Goal: Transaction & Acquisition: Purchase product/service

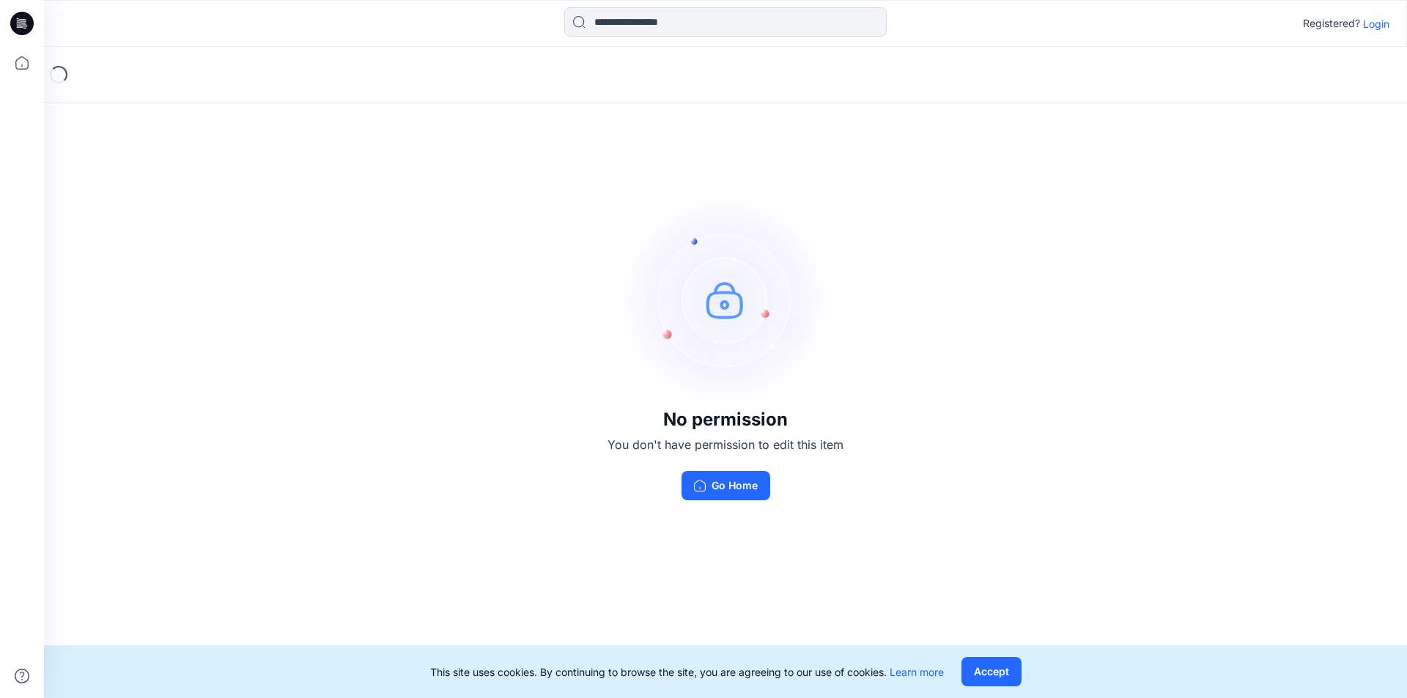
click at [1377, 22] on p "Login" at bounding box center [1376, 23] width 26 height 15
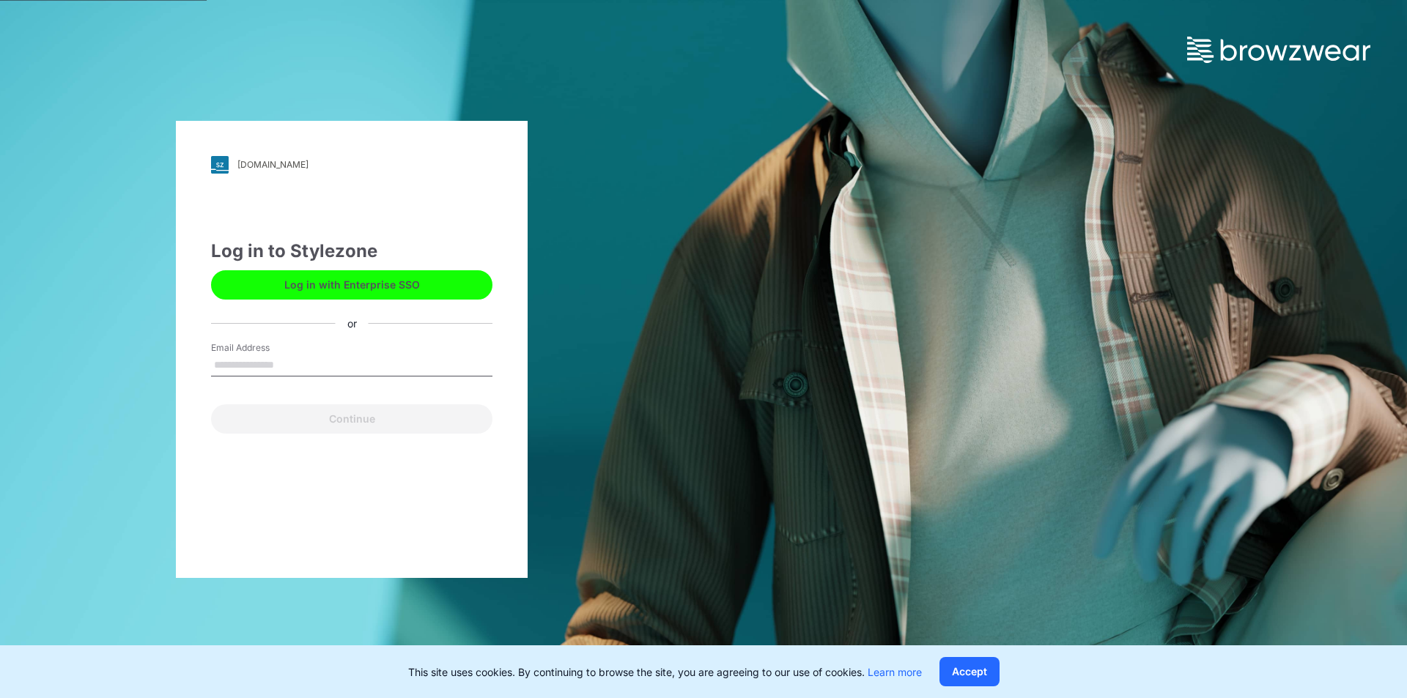
type input "**********"
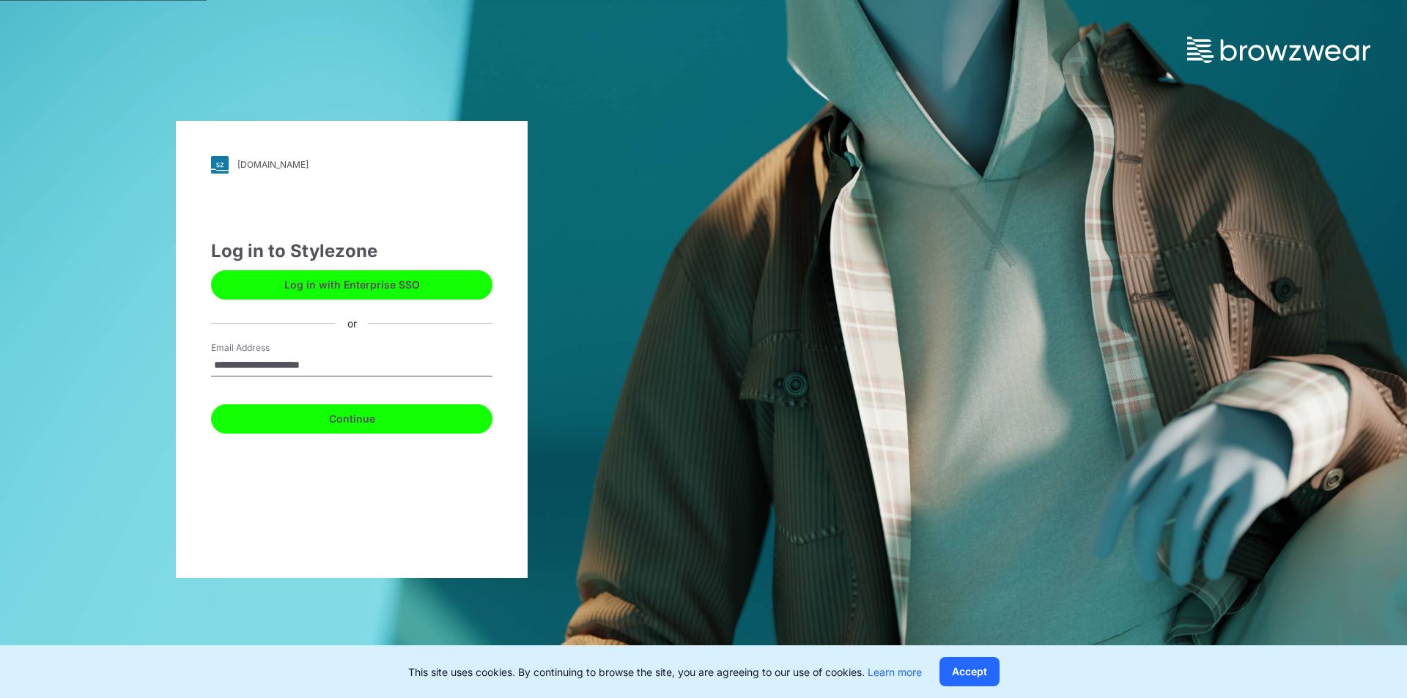
click at [306, 420] on button "Continue" at bounding box center [351, 418] width 281 height 29
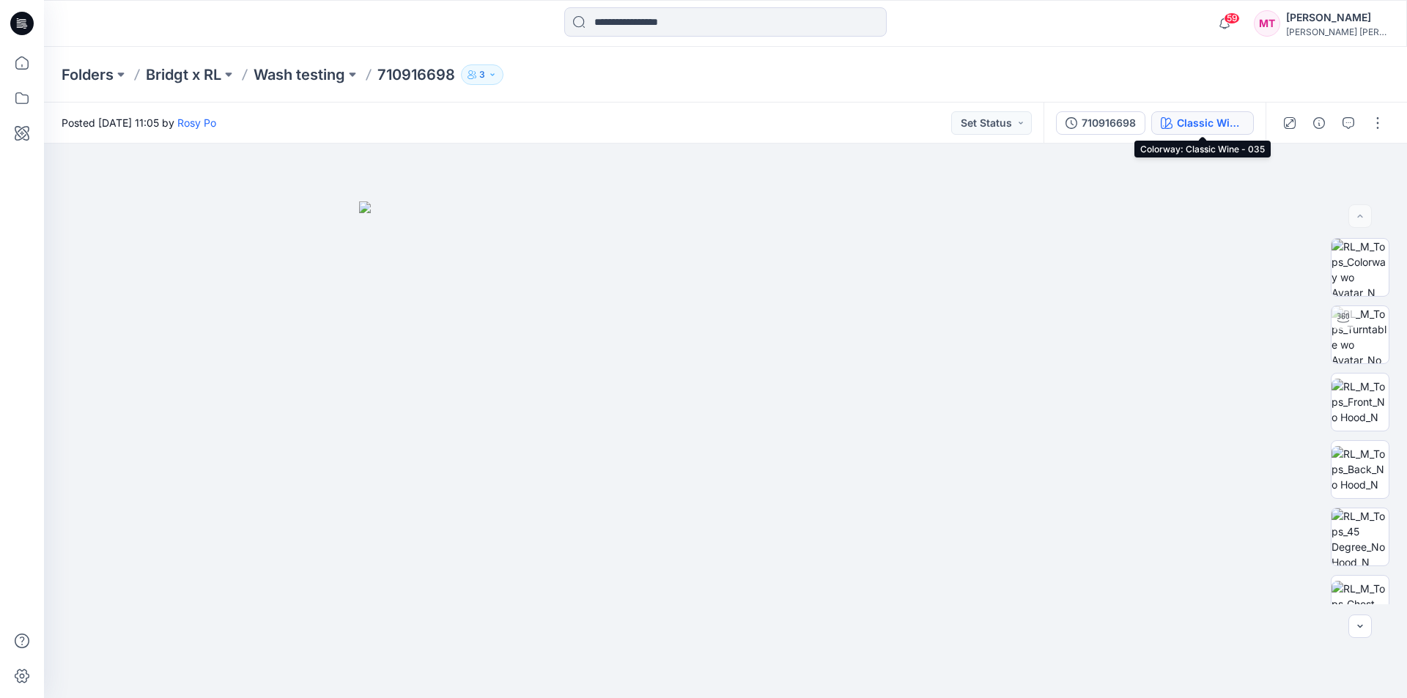
click at [1216, 115] on div "Classic Wine - 035" at bounding box center [1210, 123] width 67 height 16
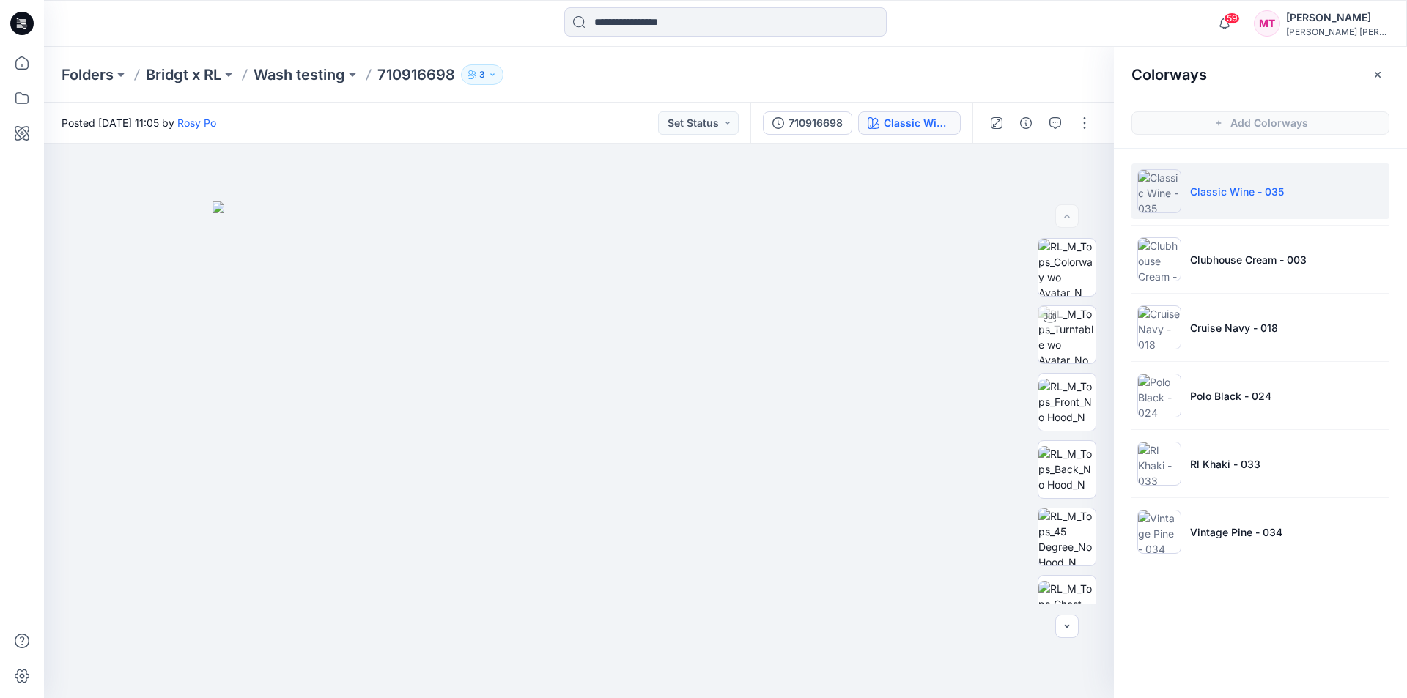
click at [1217, 192] on p "Classic Wine - 035" at bounding box center [1237, 191] width 94 height 15
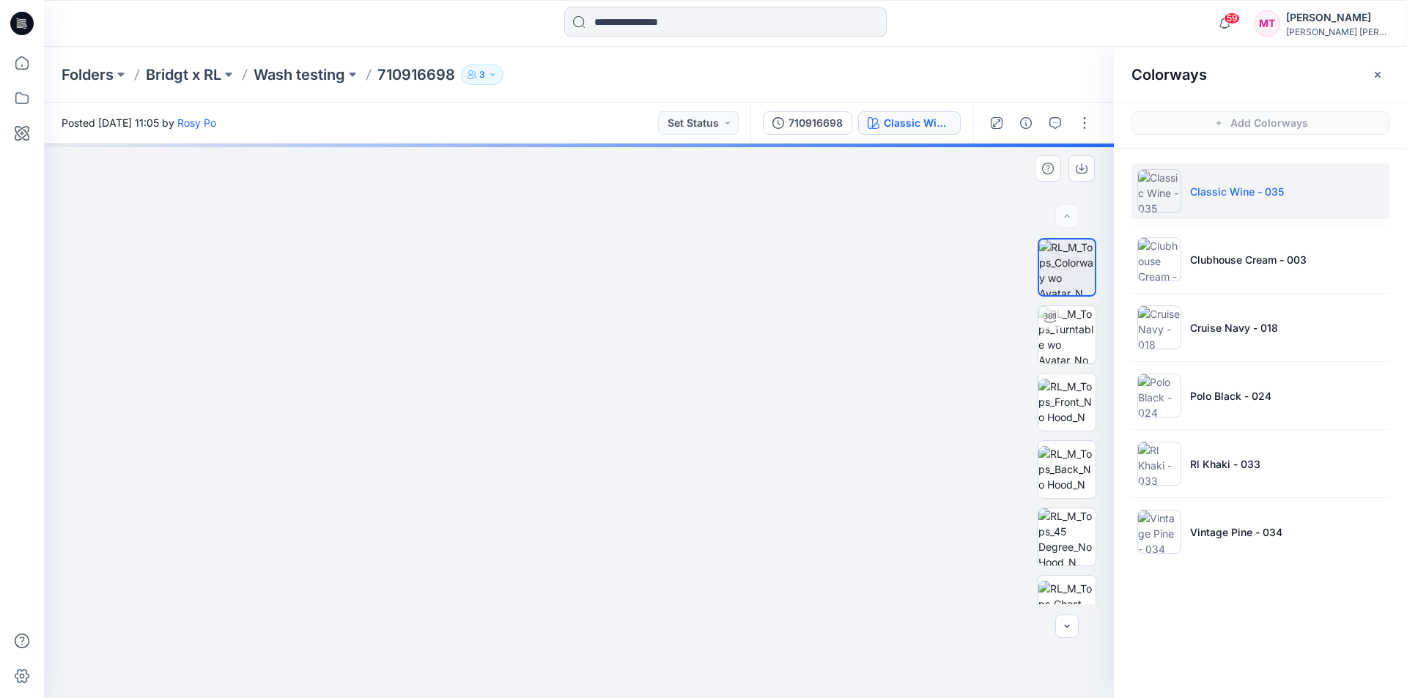
drag, startPoint x: 622, startPoint y: 432, endPoint x: 637, endPoint y: 431, distance: 15.4
click at [637, 430] on img at bounding box center [594, 256] width 1212 height 884
click at [1068, 347] on img at bounding box center [1066, 334] width 57 height 57
drag, startPoint x: 618, startPoint y: 380, endPoint x: 618, endPoint y: 537, distance: 156.8
click at [620, 547] on img at bounding box center [578, 272] width 1429 height 853
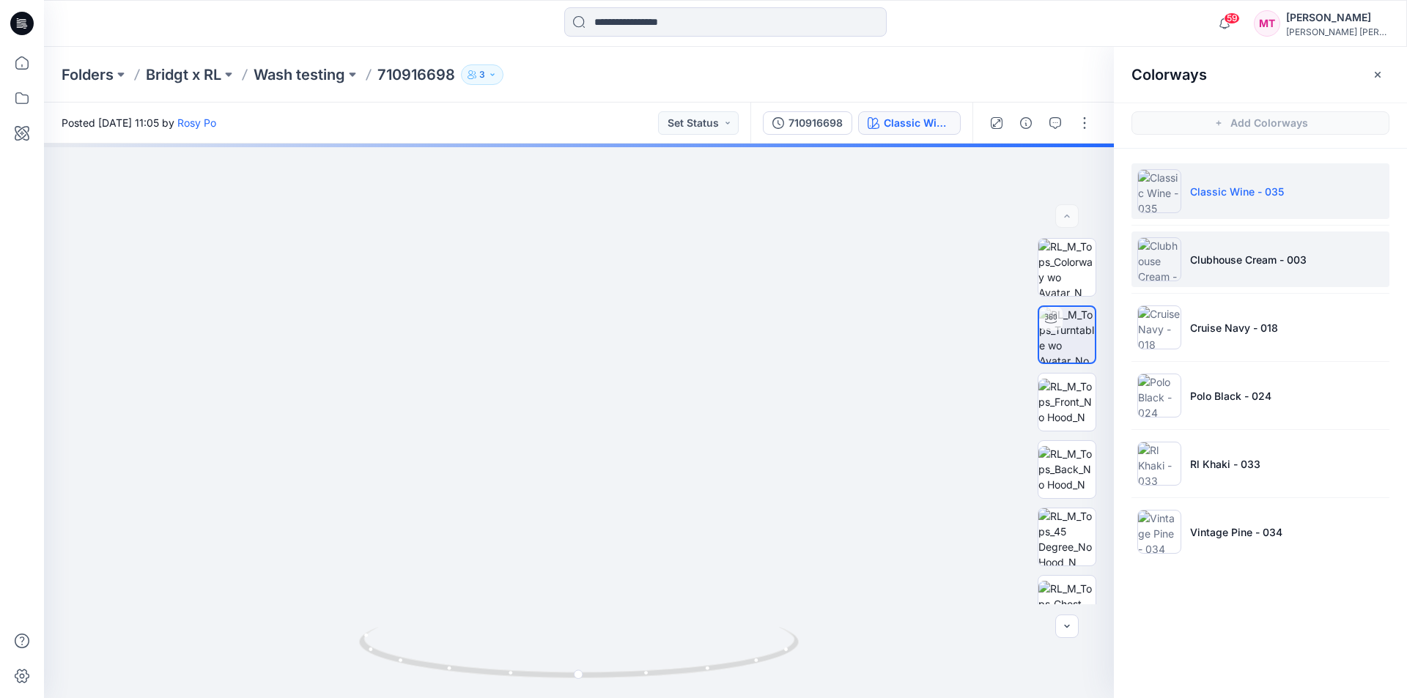
click at [1217, 265] on p "Clubhouse Cream - 003" at bounding box center [1248, 259] width 116 height 15
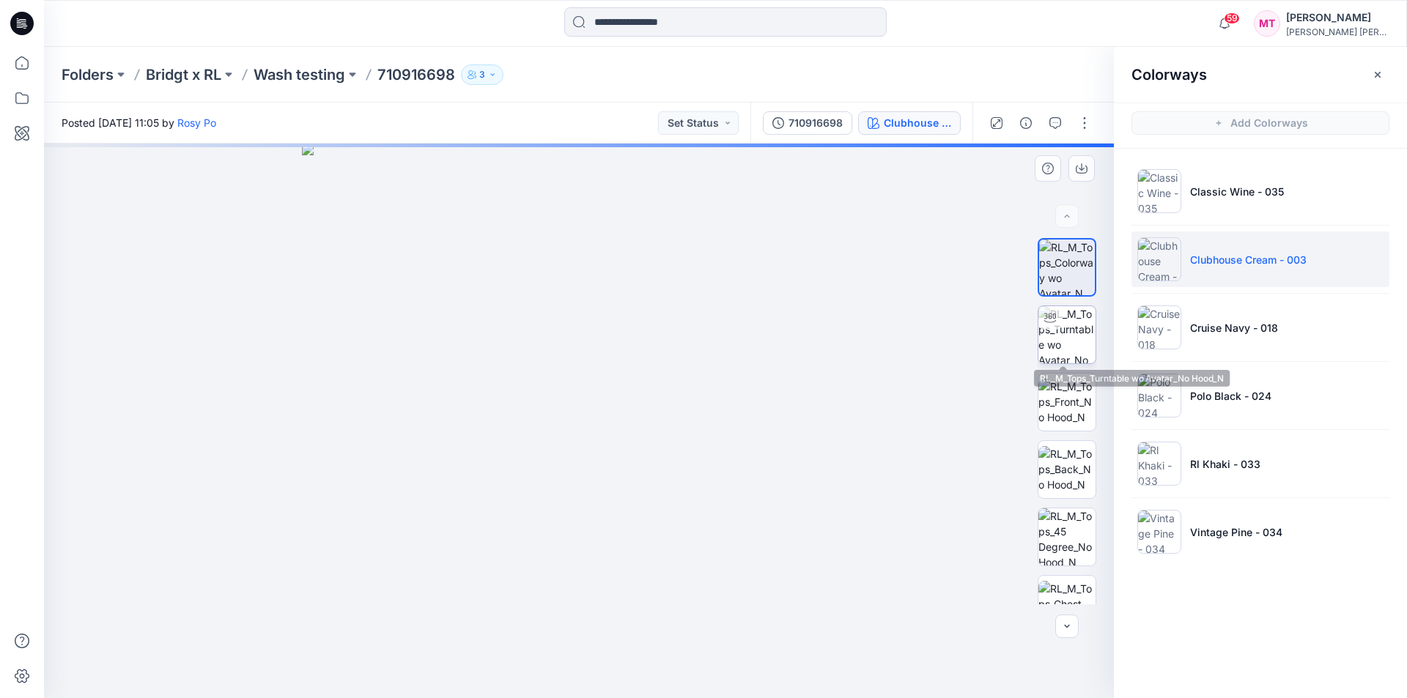
click at [1044, 330] on img at bounding box center [1066, 334] width 57 height 57
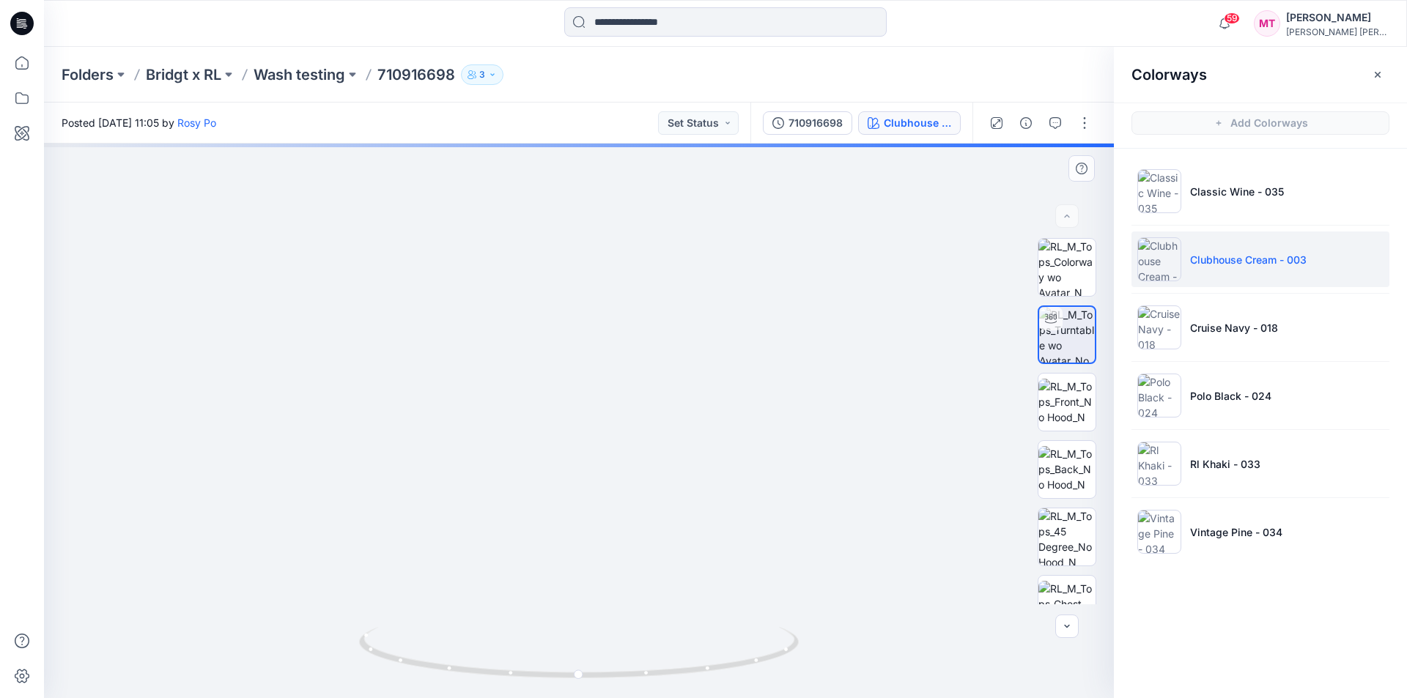
drag, startPoint x: 593, startPoint y: 344, endPoint x: 593, endPoint y: 520, distance: 176.6
click at [593, 520] on img at bounding box center [578, 275] width 1429 height 848
drag, startPoint x: 599, startPoint y: 462, endPoint x: 590, endPoint y: 359, distance: 103.0
click at [590, 359] on img at bounding box center [578, 283] width 1429 height 832
drag, startPoint x: 591, startPoint y: 437, endPoint x: 602, endPoint y: 289, distance: 148.4
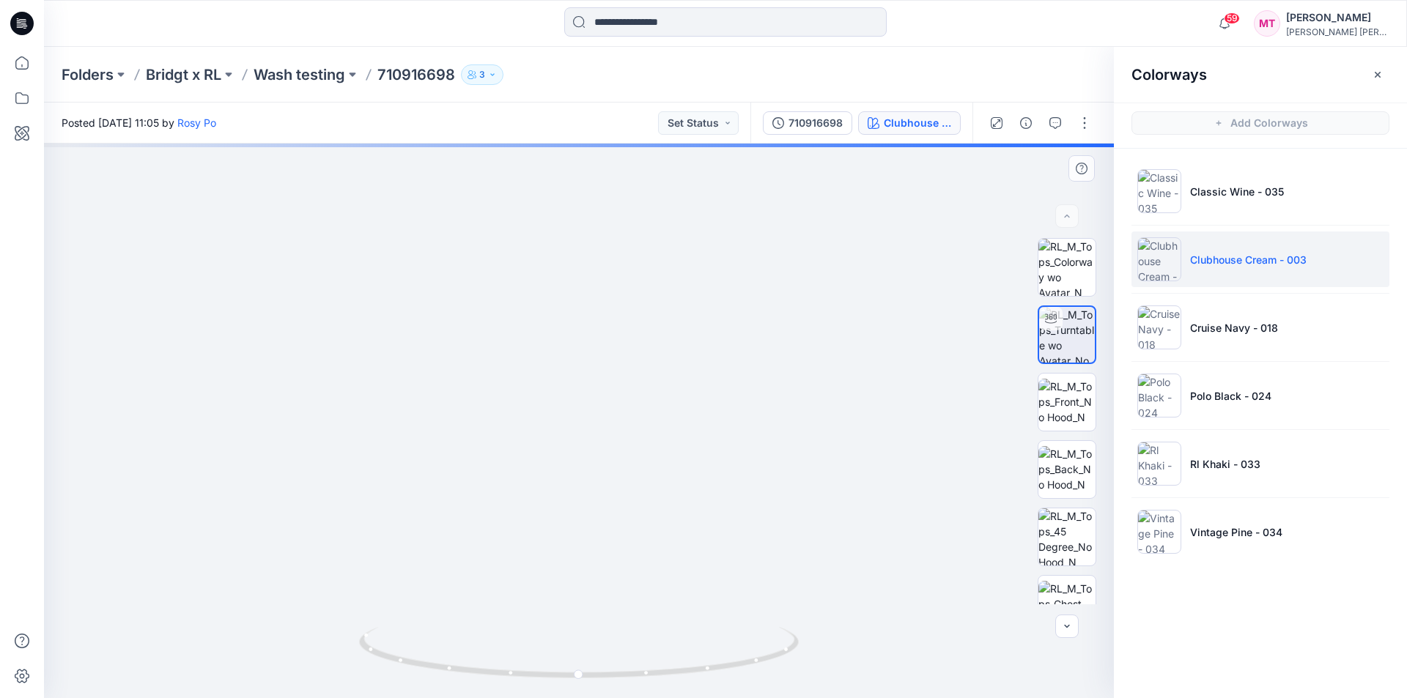
click at [602, 289] on img at bounding box center [581, 175] width 1429 height 1048
drag, startPoint x: 585, startPoint y: 406, endPoint x: 595, endPoint y: 287, distance: 119.1
click at [595, 286] on img at bounding box center [597, 98] width 1429 height 1201
drag, startPoint x: 577, startPoint y: 459, endPoint x: 588, endPoint y: 301, distance: 158.7
click at [588, 305] on img at bounding box center [603, 59] width 1429 height 1279
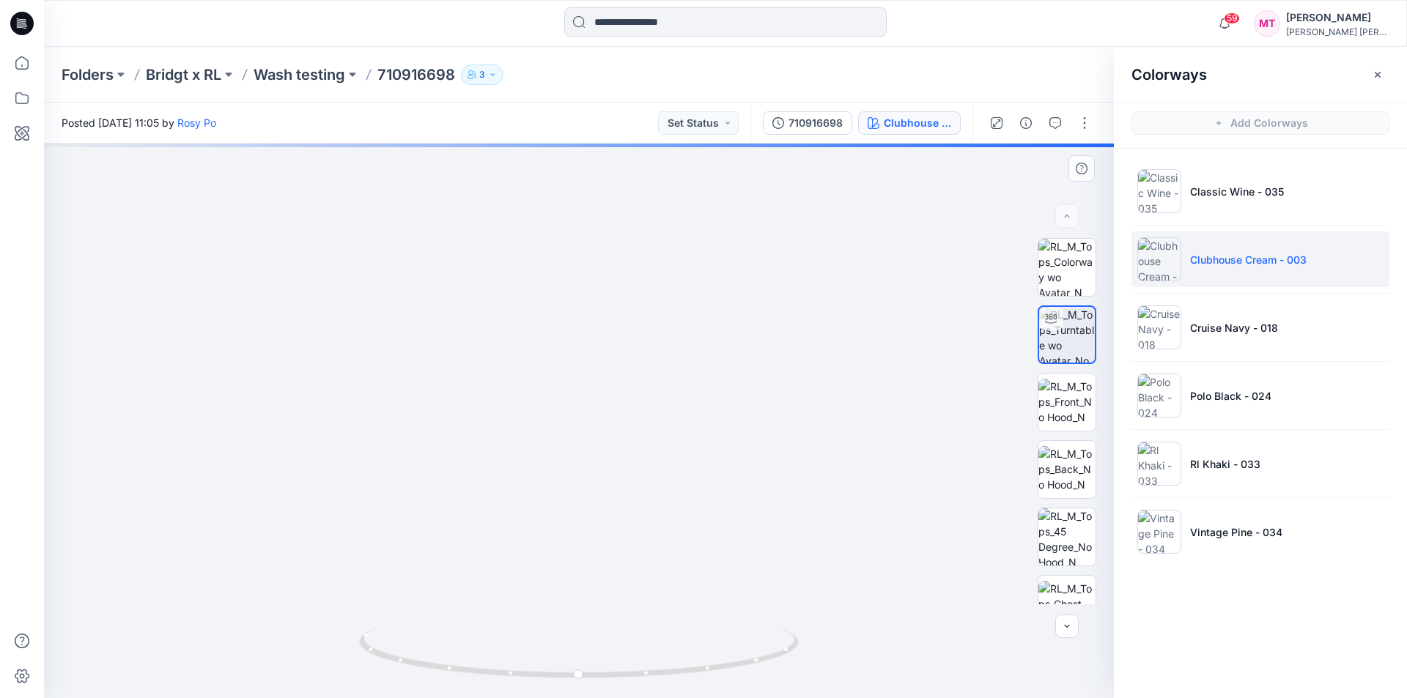
drag, startPoint x: 608, startPoint y: 458, endPoint x: 604, endPoint y: 446, distance: 12.5
click at [603, 529] on img at bounding box center [604, 36] width 1429 height 1325
drag, startPoint x: 610, startPoint y: 350, endPoint x: 596, endPoint y: 488, distance: 138.4
click at [596, 488] on img at bounding box center [603, 93] width 1429 height 1210
drag, startPoint x: 592, startPoint y: 348, endPoint x: 587, endPoint y: 490, distance: 142.2
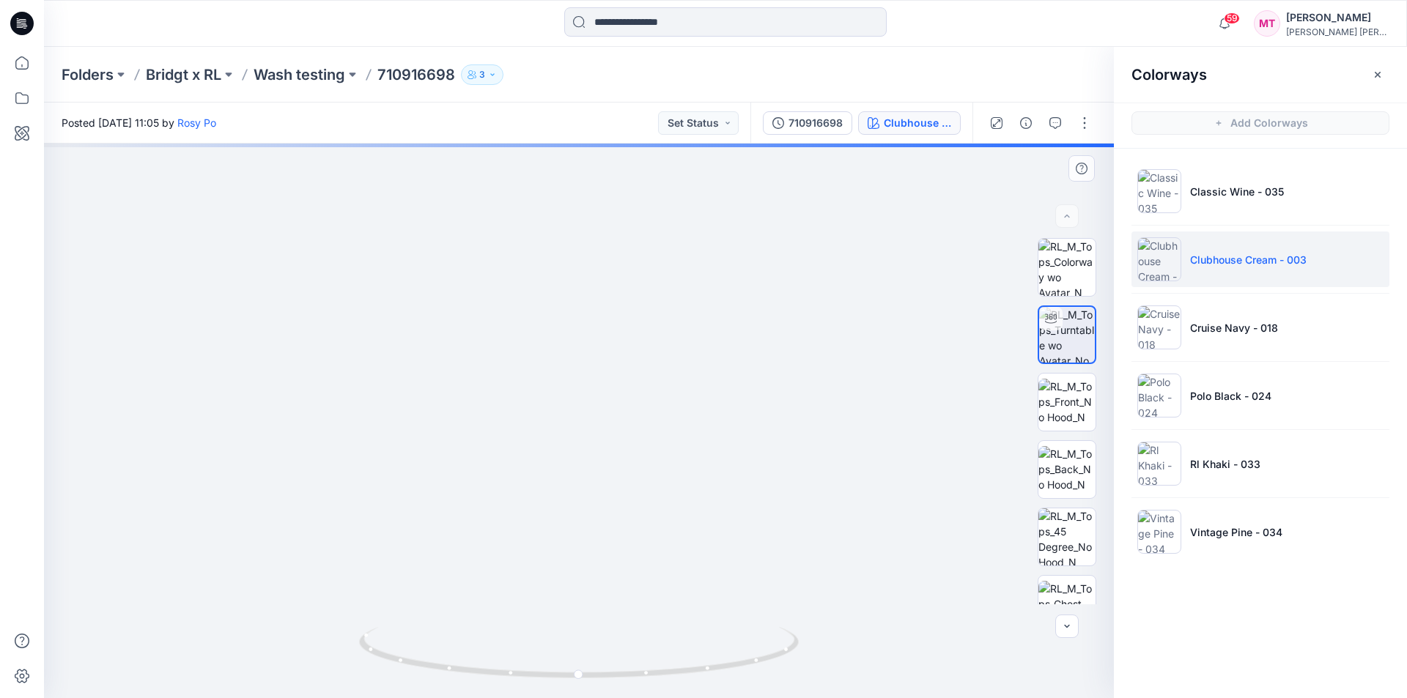
click at [587, 491] on img at bounding box center [587, 145] width 1429 height 1105
drag, startPoint x: 580, startPoint y: 331, endPoint x: 534, endPoint y: 338, distance: 45.9
click at [534, 338] on img at bounding box center [537, 221] width 1429 height 954
drag, startPoint x: 571, startPoint y: 433, endPoint x: 576, endPoint y: 347, distance: 85.9
click at [576, 350] on img at bounding box center [536, 220] width 1429 height 955
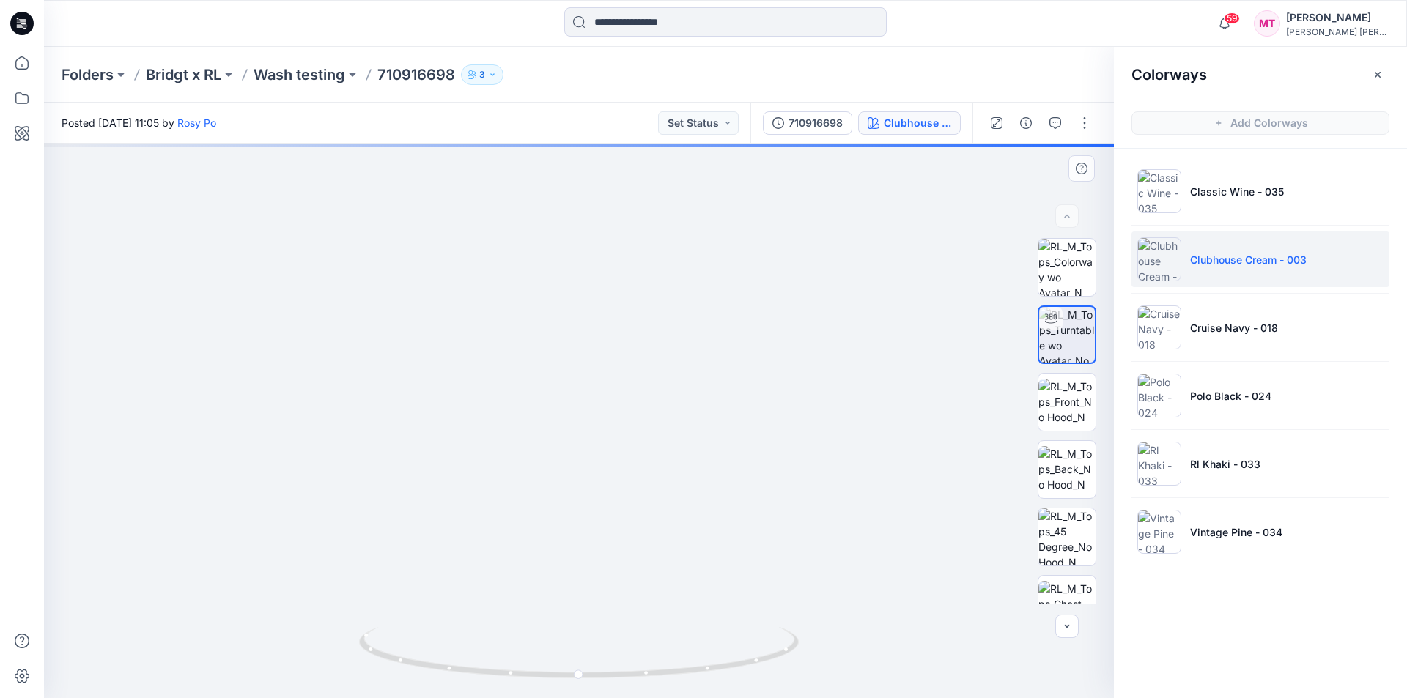
drag, startPoint x: 569, startPoint y: 501, endPoint x: 581, endPoint y: 384, distance: 117.8
click at [581, 385] on img at bounding box center [548, 144] width 1429 height 1109
drag, startPoint x: 592, startPoint y: 447, endPoint x: 602, endPoint y: 400, distance: 48.0
click at [602, 400] on img at bounding box center [574, 37] width 1429 height 1321
click at [1191, 319] on li "Cruise Navy - 018" at bounding box center [1260, 328] width 258 height 56
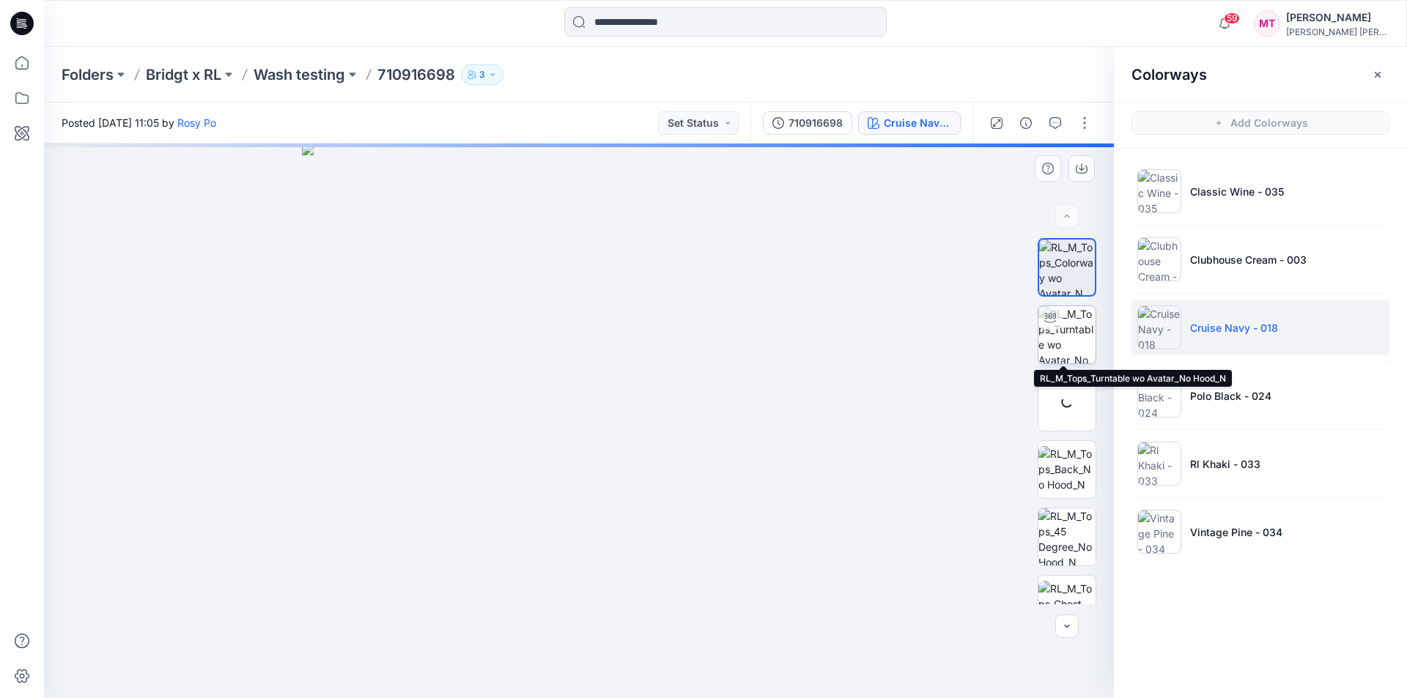
click at [1079, 330] on img at bounding box center [1066, 334] width 57 height 57
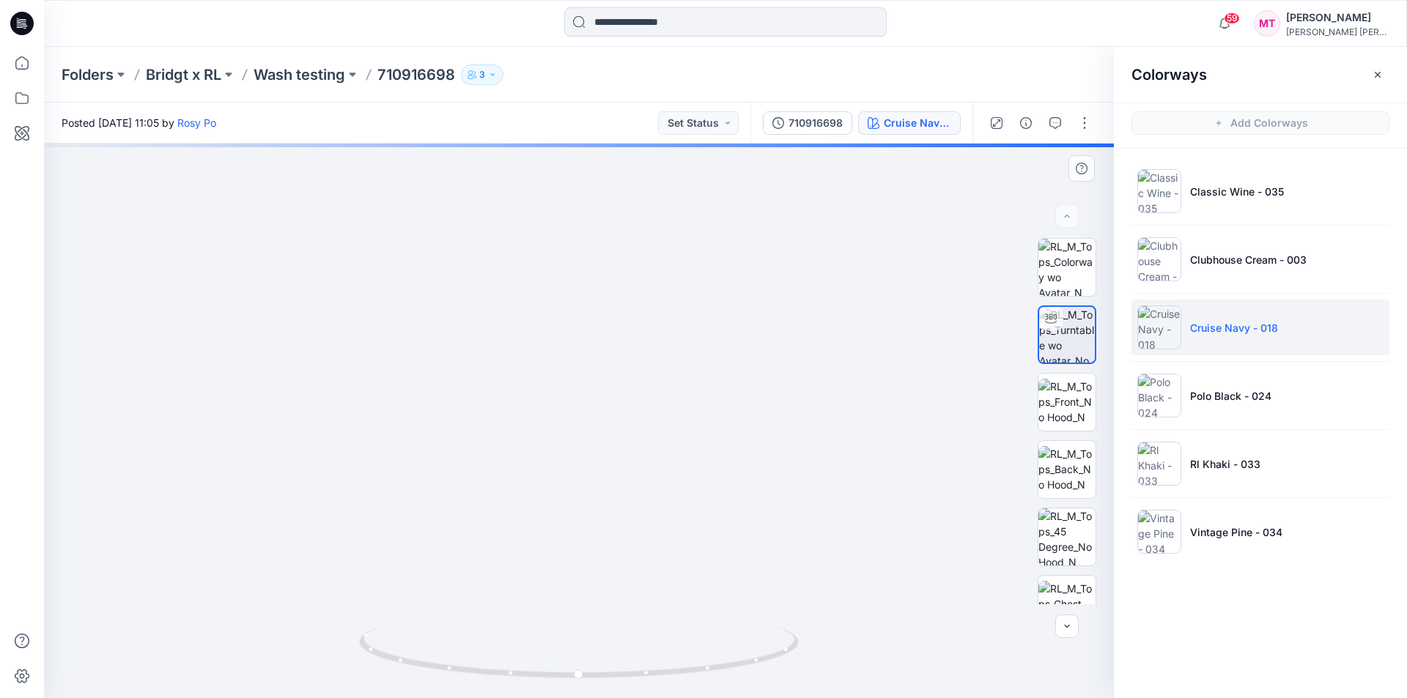
drag, startPoint x: 610, startPoint y: 424, endPoint x: 600, endPoint y: 550, distance: 126.4
click at [603, 574] on img at bounding box center [570, 262] width 1429 height 873
drag, startPoint x: 592, startPoint y: 464, endPoint x: 592, endPoint y: 489, distance: 25.6
click at [592, 489] on img at bounding box center [571, 292] width 1429 height 813
drag, startPoint x: 592, startPoint y: 507, endPoint x: 604, endPoint y: 388, distance: 119.3
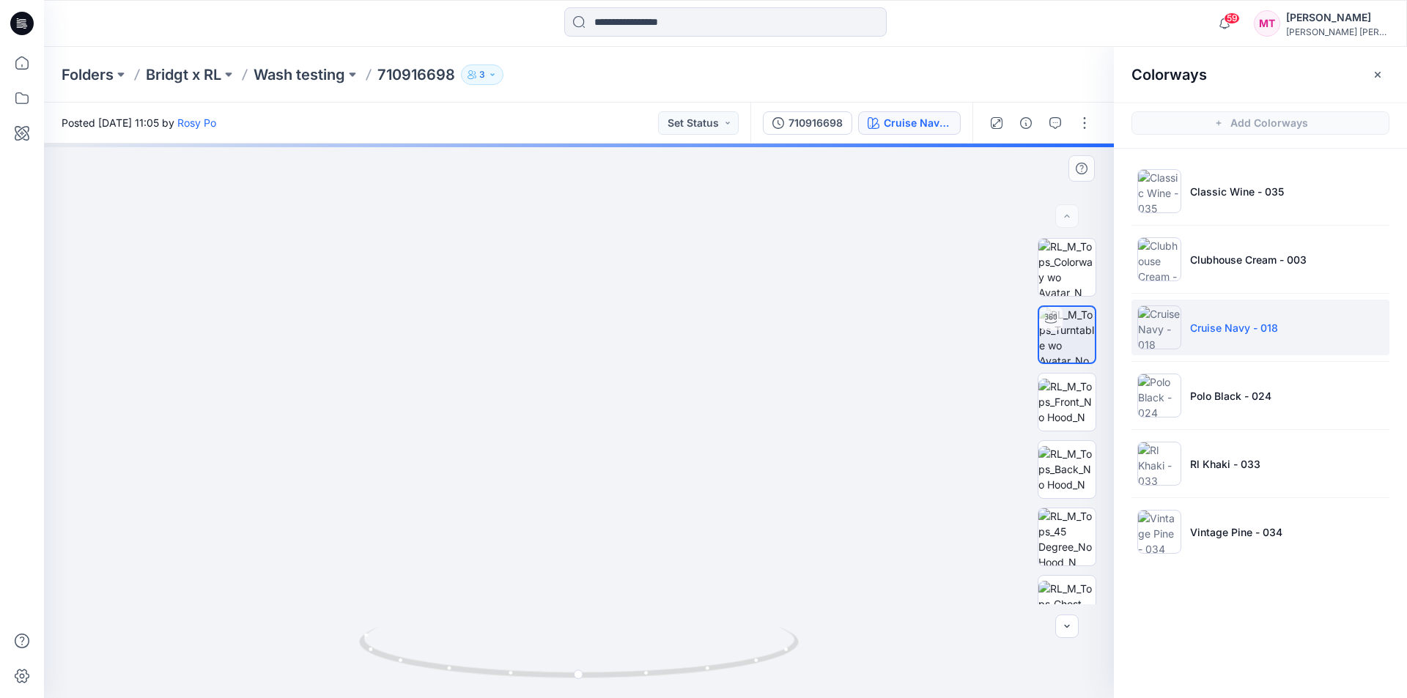
click at [604, 388] on img at bounding box center [568, 292] width 1429 height 814
drag, startPoint x: 593, startPoint y: 517, endPoint x: 602, endPoint y: 407, distance: 110.2
click at [602, 404] on img at bounding box center [583, 221] width 1429 height 955
drag, startPoint x: 580, startPoint y: 530, endPoint x: 600, endPoint y: 388, distance: 143.5
click at [601, 400] on img at bounding box center [590, 178] width 1429 height 1041
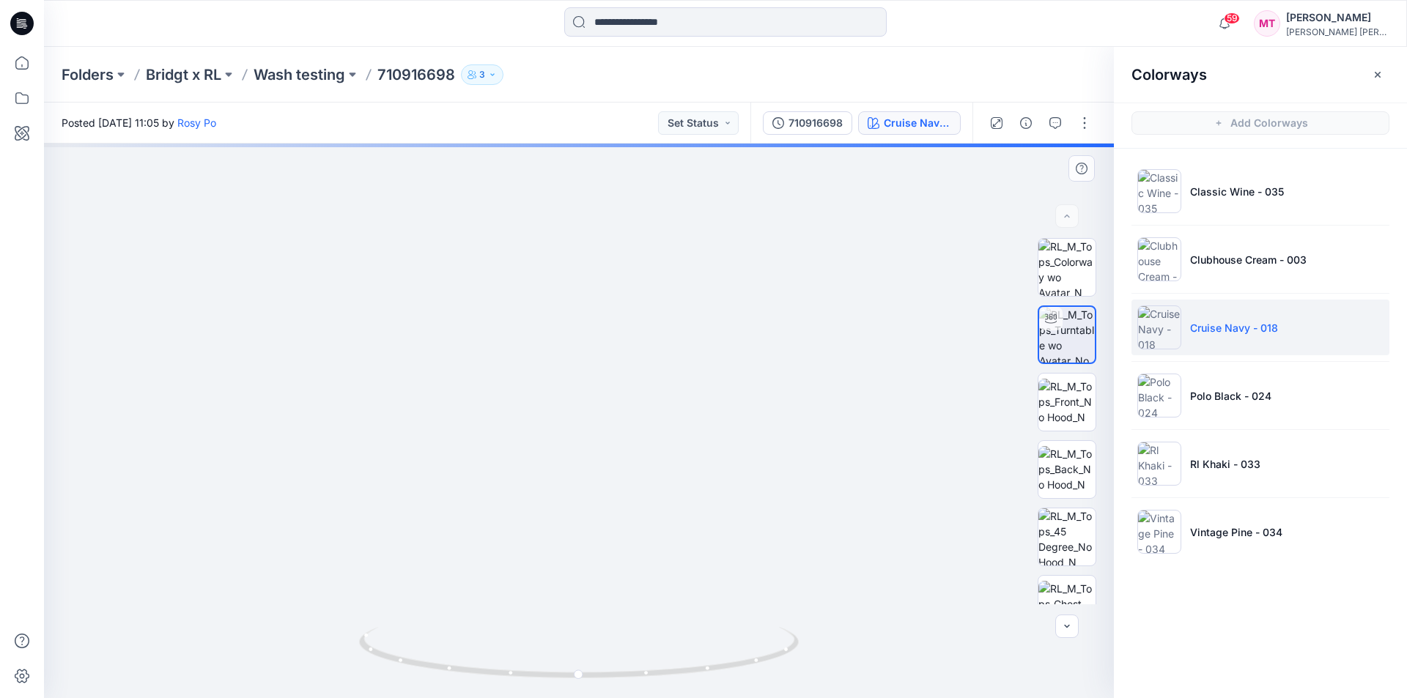
drag, startPoint x: 588, startPoint y: 443, endPoint x: 579, endPoint y: 393, distance: 50.6
click at [586, 378] on img at bounding box center [611, 60] width 1429 height 1278
drag, startPoint x: 599, startPoint y: 530, endPoint x: 599, endPoint y: 550, distance: 19.0
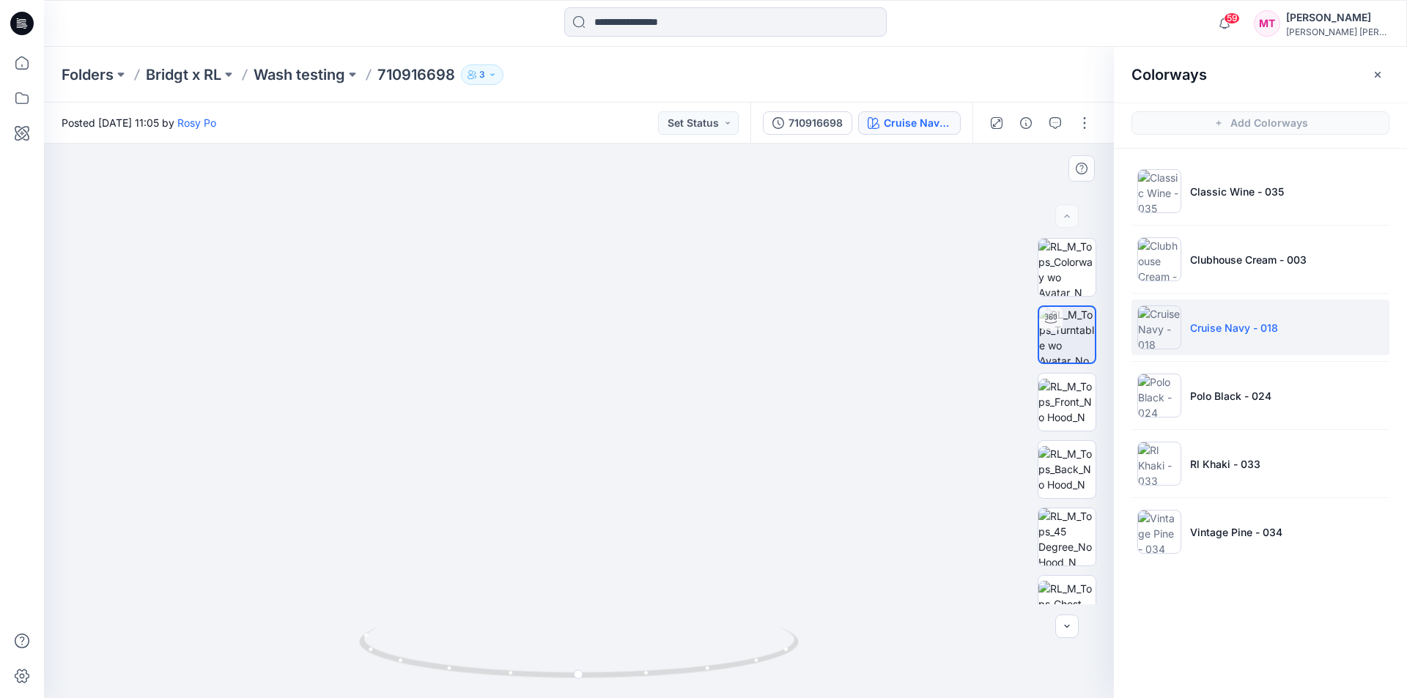
drag, startPoint x: 597, startPoint y: 557, endPoint x: 593, endPoint y: 565, distance: 9.2
click at [599, 569] on img at bounding box center [594, 72] width 1429 height 1254
drag, startPoint x: 587, startPoint y: 358, endPoint x: 577, endPoint y: 479, distance: 122.0
click at [578, 478] on img at bounding box center [589, 198] width 1429 height 1002
drag, startPoint x: 588, startPoint y: 402, endPoint x: 589, endPoint y: 419, distance: 16.9
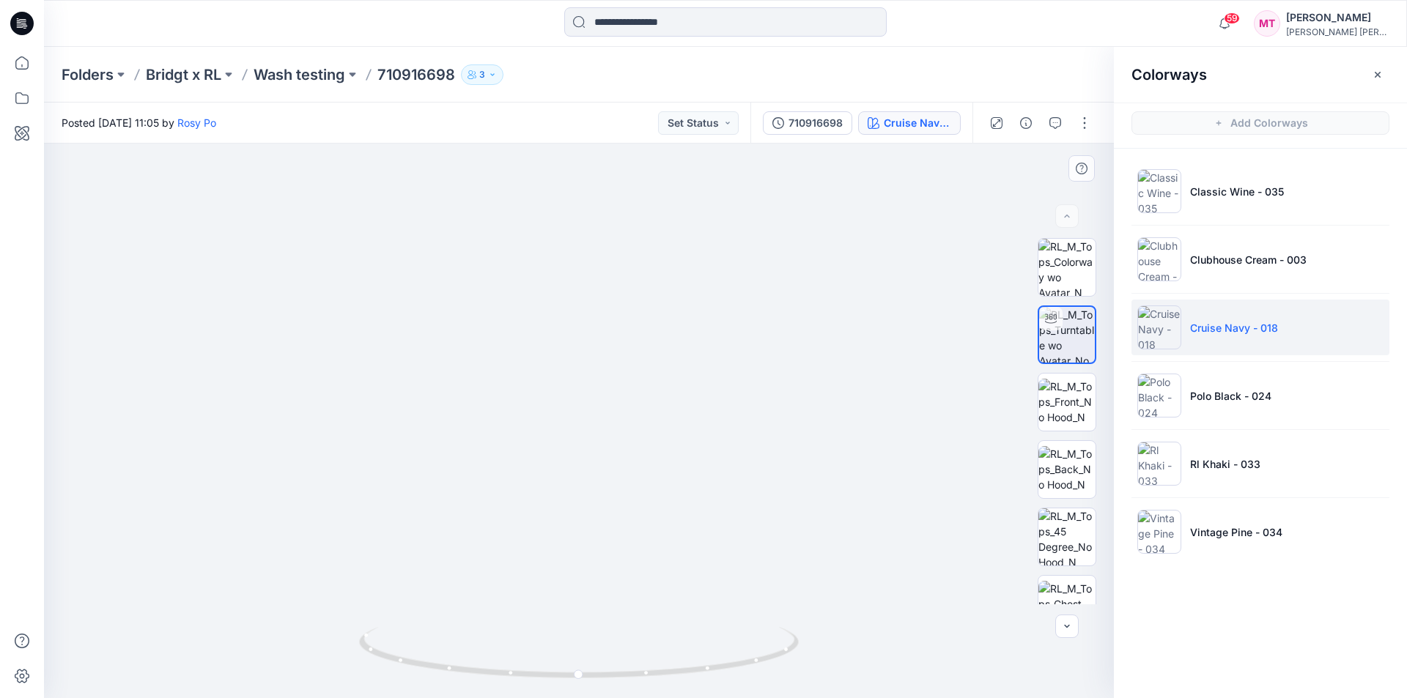
click at [589, 418] on img at bounding box center [581, 285] width 1429 height 828
click at [1230, 397] on p "Polo Black - 024" at bounding box center [1230, 395] width 81 height 15
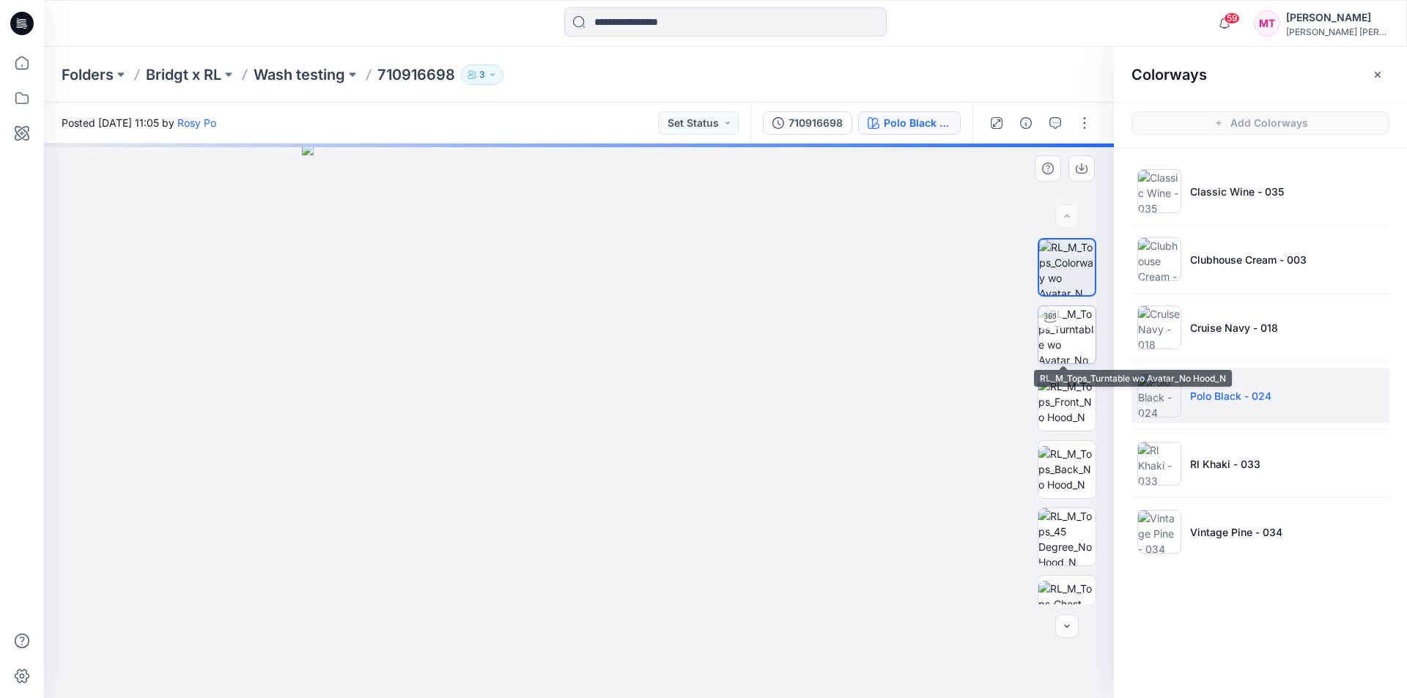
click at [1059, 321] on img at bounding box center [1066, 334] width 57 height 57
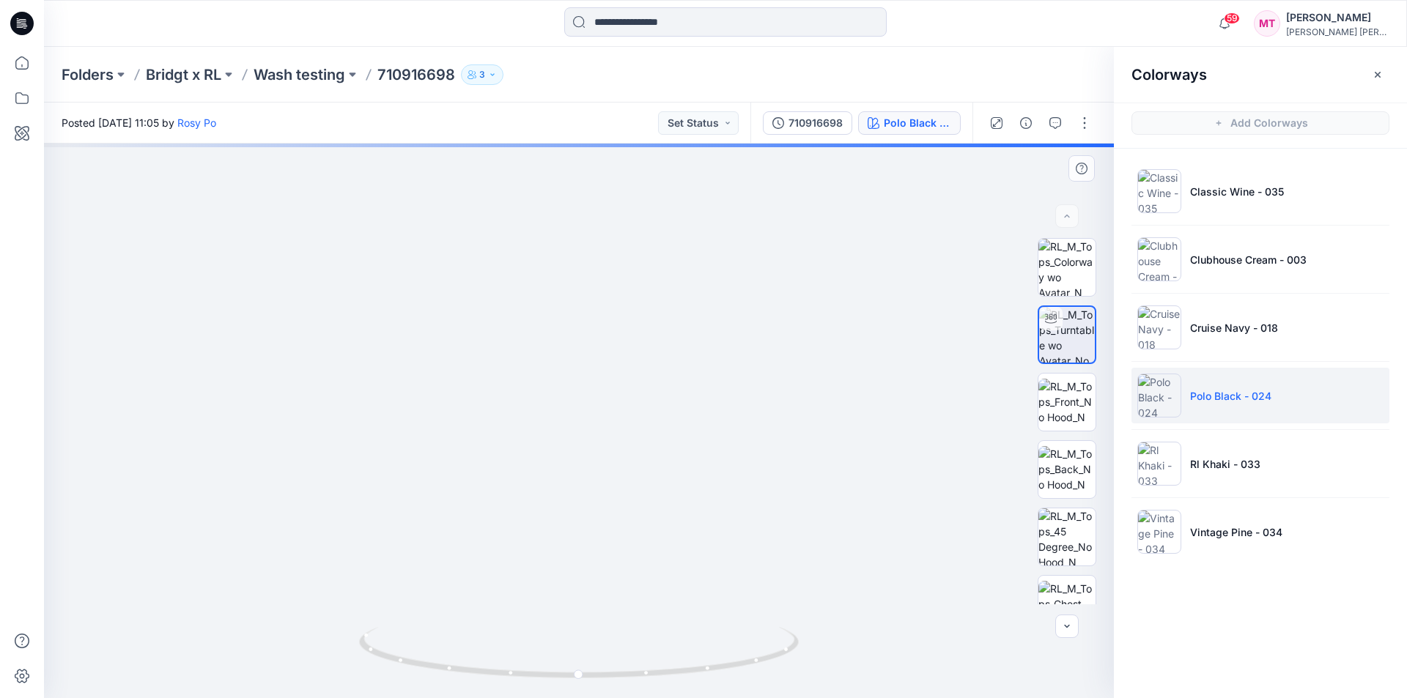
drag, startPoint x: 605, startPoint y: 342, endPoint x: 596, endPoint y: 538, distance: 195.8
click at [596, 525] on img at bounding box center [579, 217] width 1429 height 963
